Goal: Task Accomplishment & Management: Manage account settings

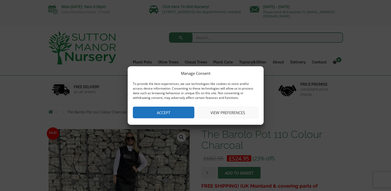
drag, startPoint x: 0, startPoint y: 0, endPoint x: 219, endPoint y: 115, distance: 247.8
click at [219, 115] on button "View preferences" at bounding box center [227, 112] width 61 height 12
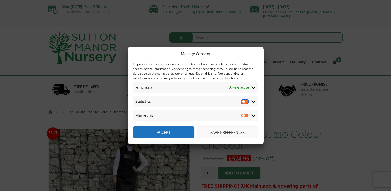
click at [244, 101] on input "Statistics" at bounding box center [245, 101] width 8 height 5
checkbox input "true"
click at [244, 116] on input "Marketing" at bounding box center [245, 115] width 8 height 5
checkbox input "true"
click at [244, 102] on input "Statistics" at bounding box center [245, 101] width 8 height 5
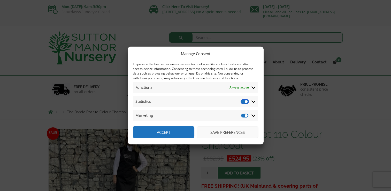
checkbox input "false"
click at [245, 116] on input "Marketing" at bounding box center [245, 115] width 8 height 5
checkbox input "false"
click at [360, 88] on div "Manage Consent To provide the best experiences, we use technologies like cookie…" at bounding box center [195, 95] width 391 height 191
